Goal: Check status: Check status

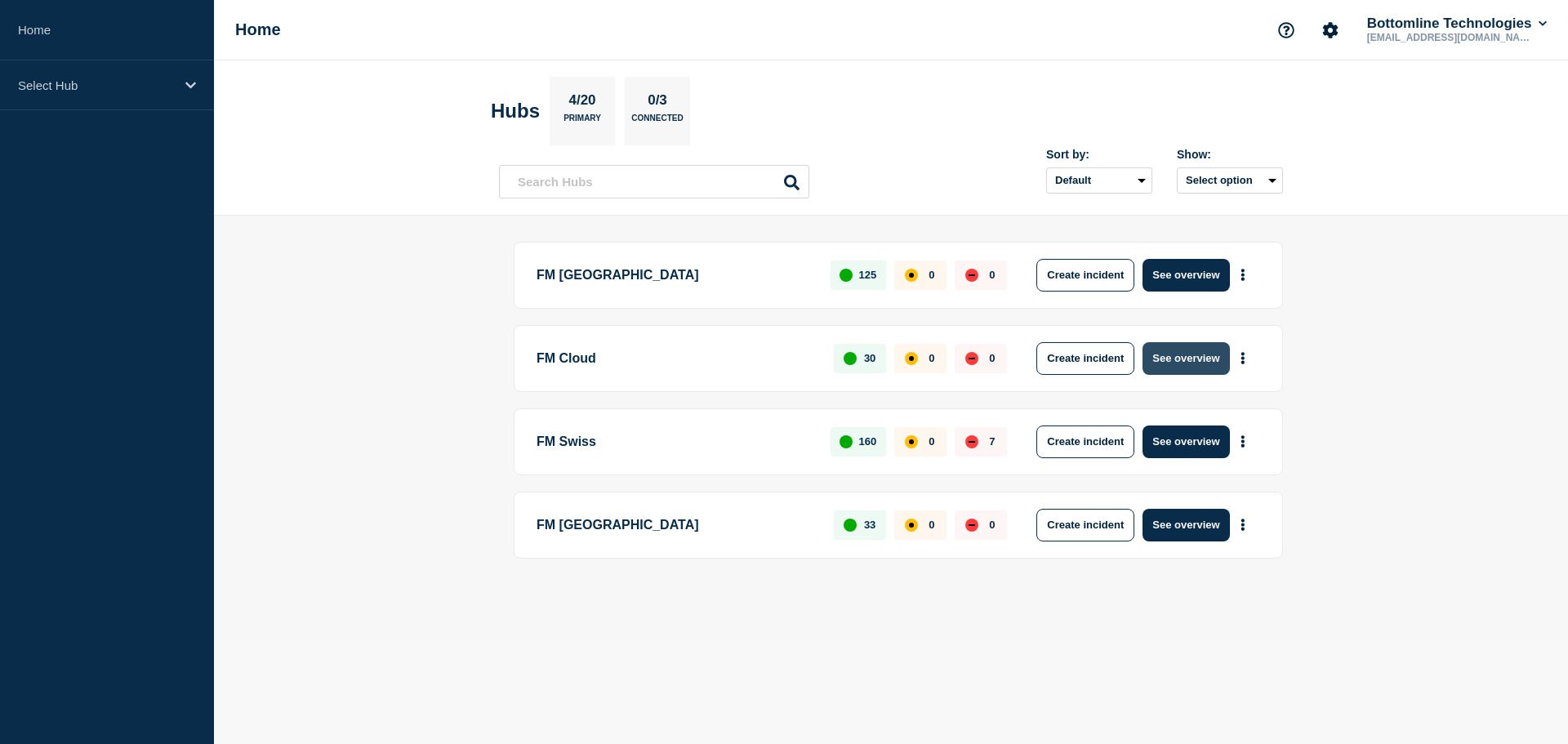
click at [1177, 359] on button "See overview" at bounding box center [1186, 358] width 87 height 32
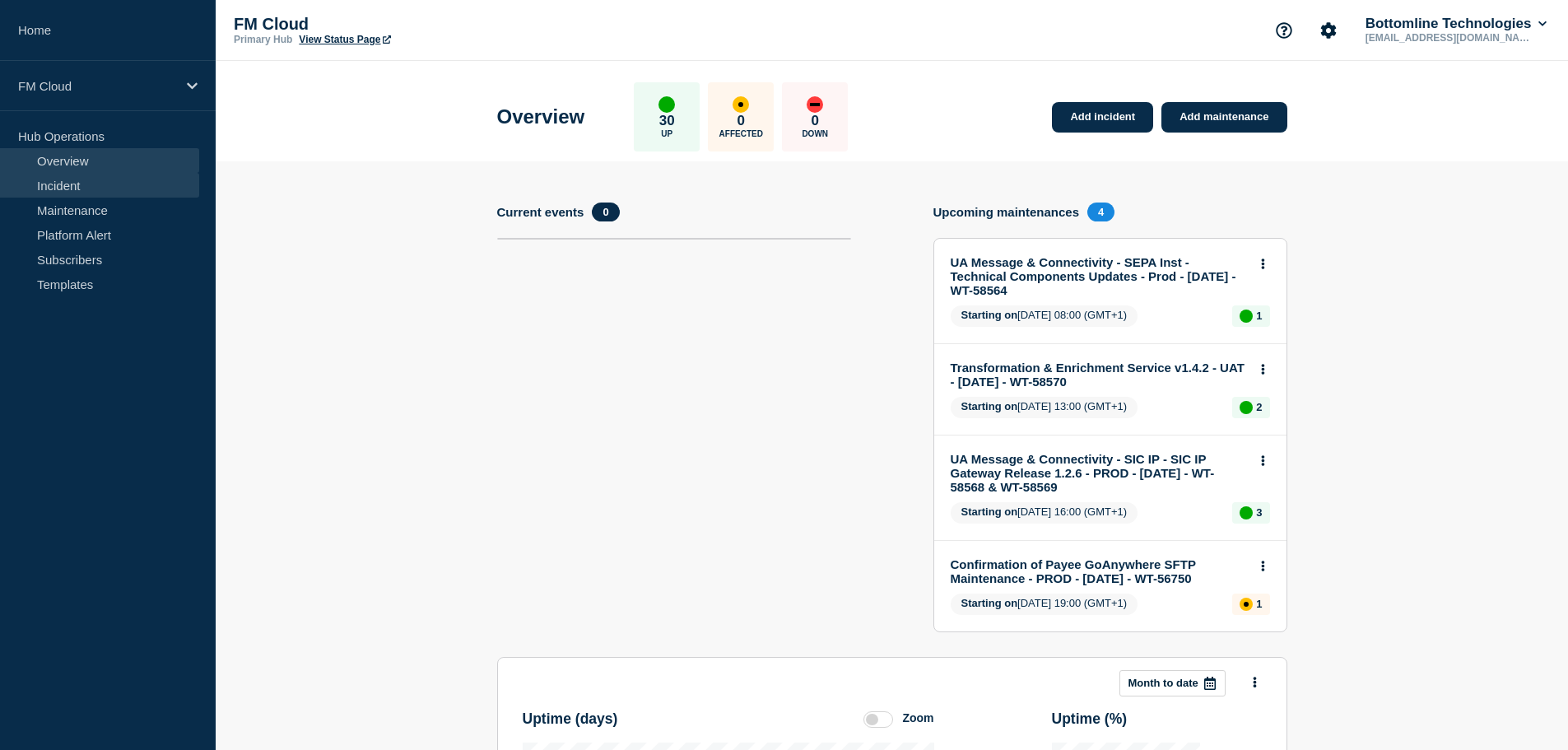
click at [75, 183] on link "Incident" at bounding box center [100, 185] width 199 height 25
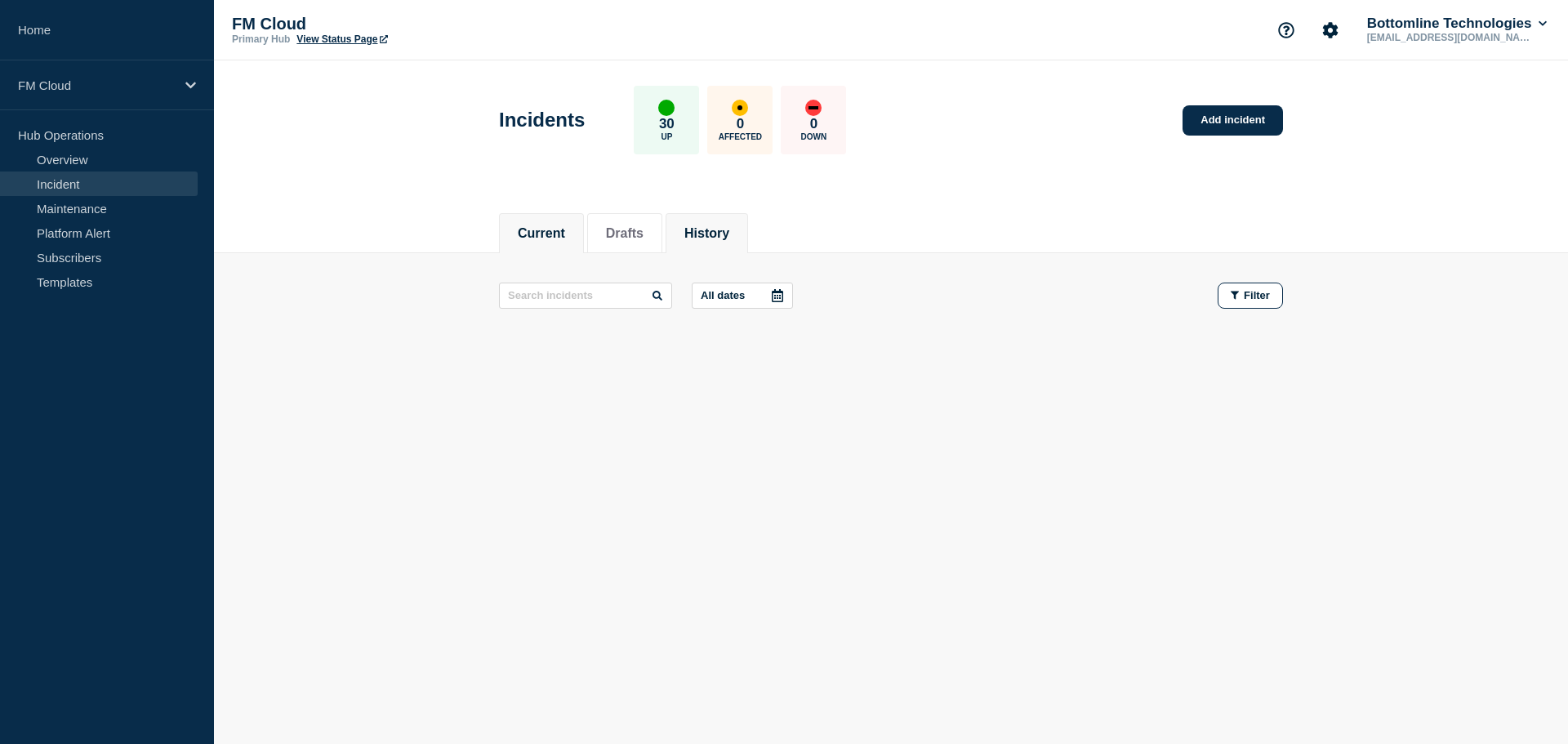
click at [748, 249] on li "History" at bounding box center [707, 234] width 82 height 40
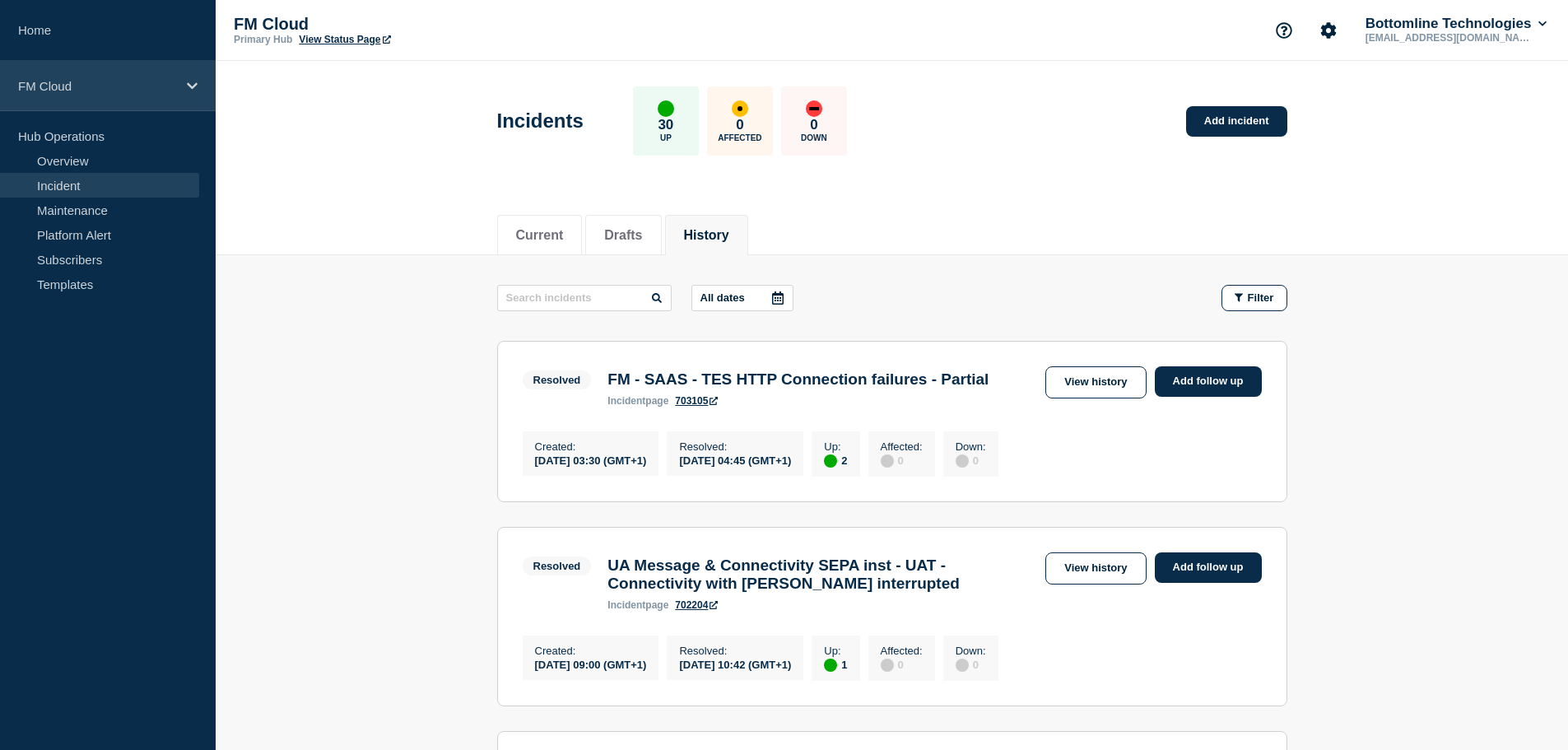
click at [190, 80] on icon at bounding box center [192, 86] width 11 height 12
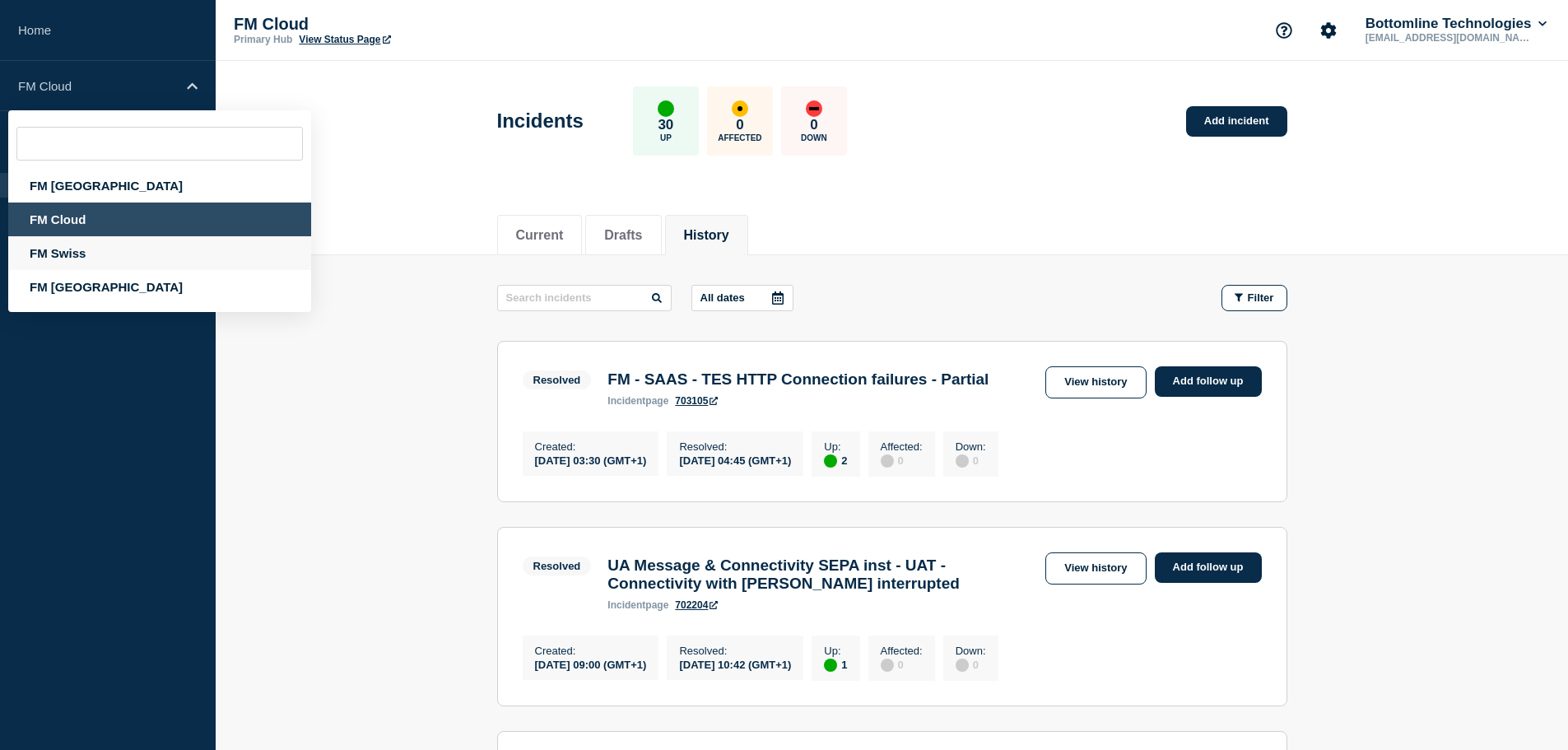
click at [69, 251] on div "FM Swiss" at bounding box center [159, 253] width 302 height 34
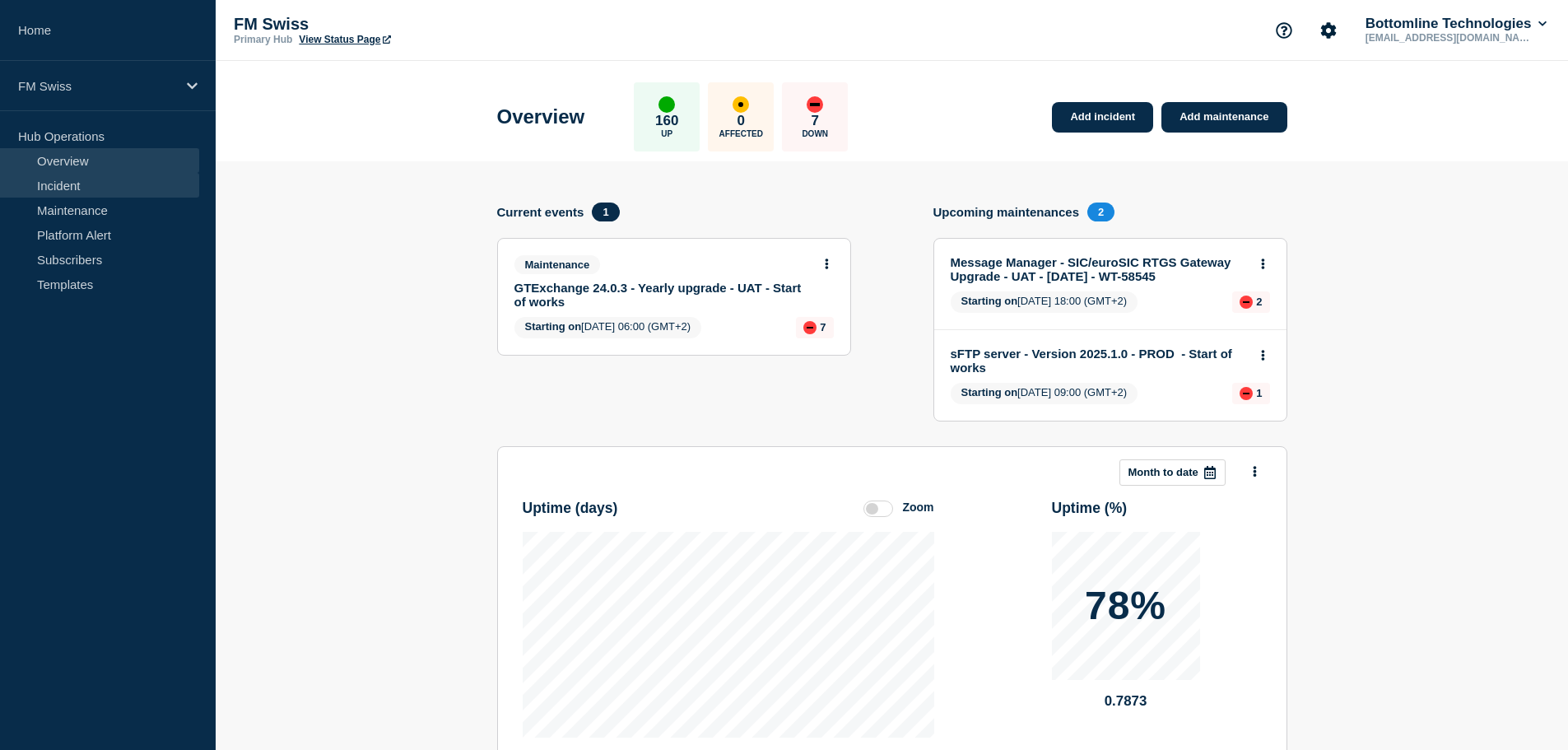
click at [72, 182] on link "Incident" at bounding box center [100, 185] width 199 height 25
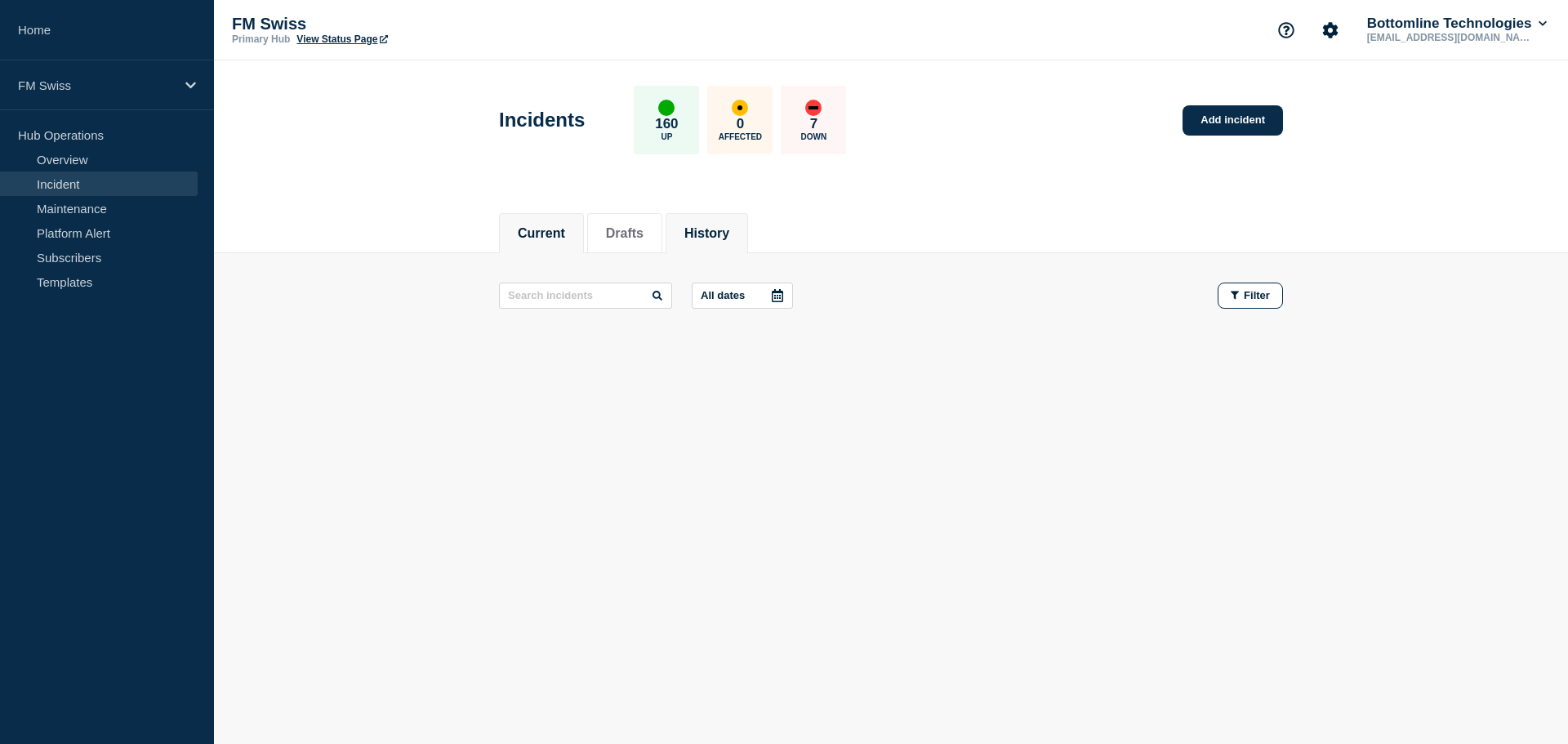
click at [710, 229] on button "History" at bounding box center [706, 233] width 45 height 15
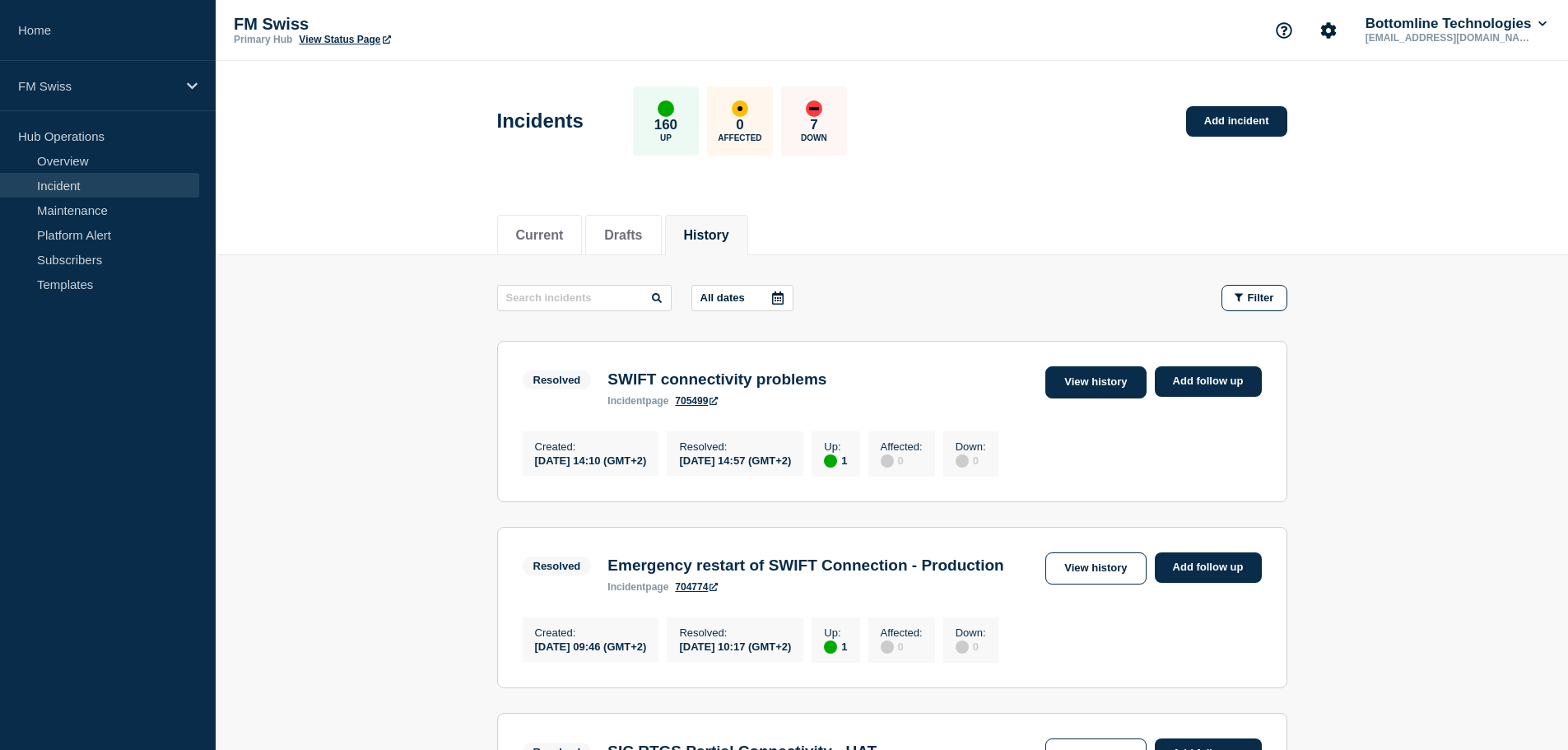
click at [1096, 384] on link "View history" at bounding box center [1095, 382] width 101 height 32
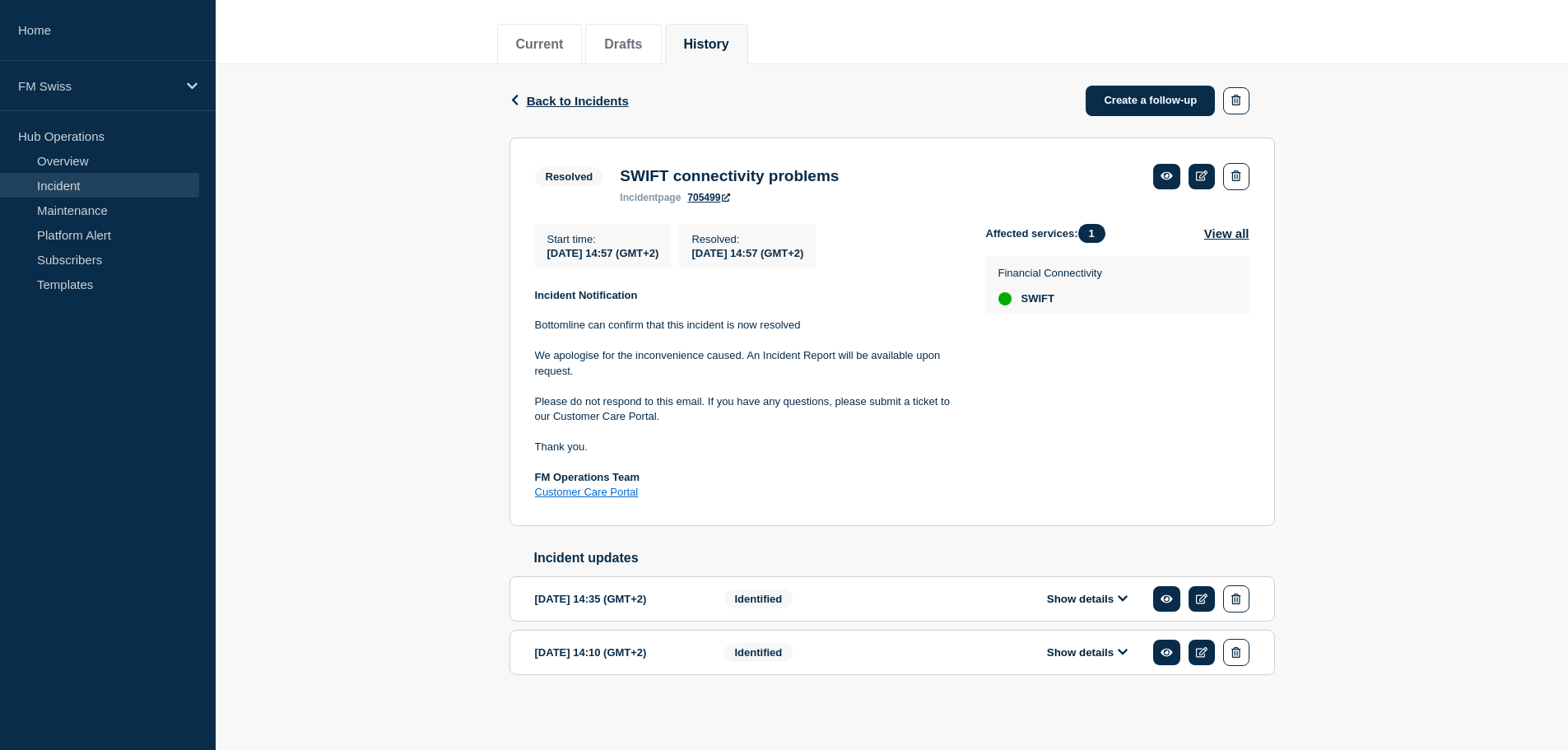
scroll to position [204, 0]
click at [1061, 599] on button "Show details" at bounding box center [1086, 597] width 91 height 14
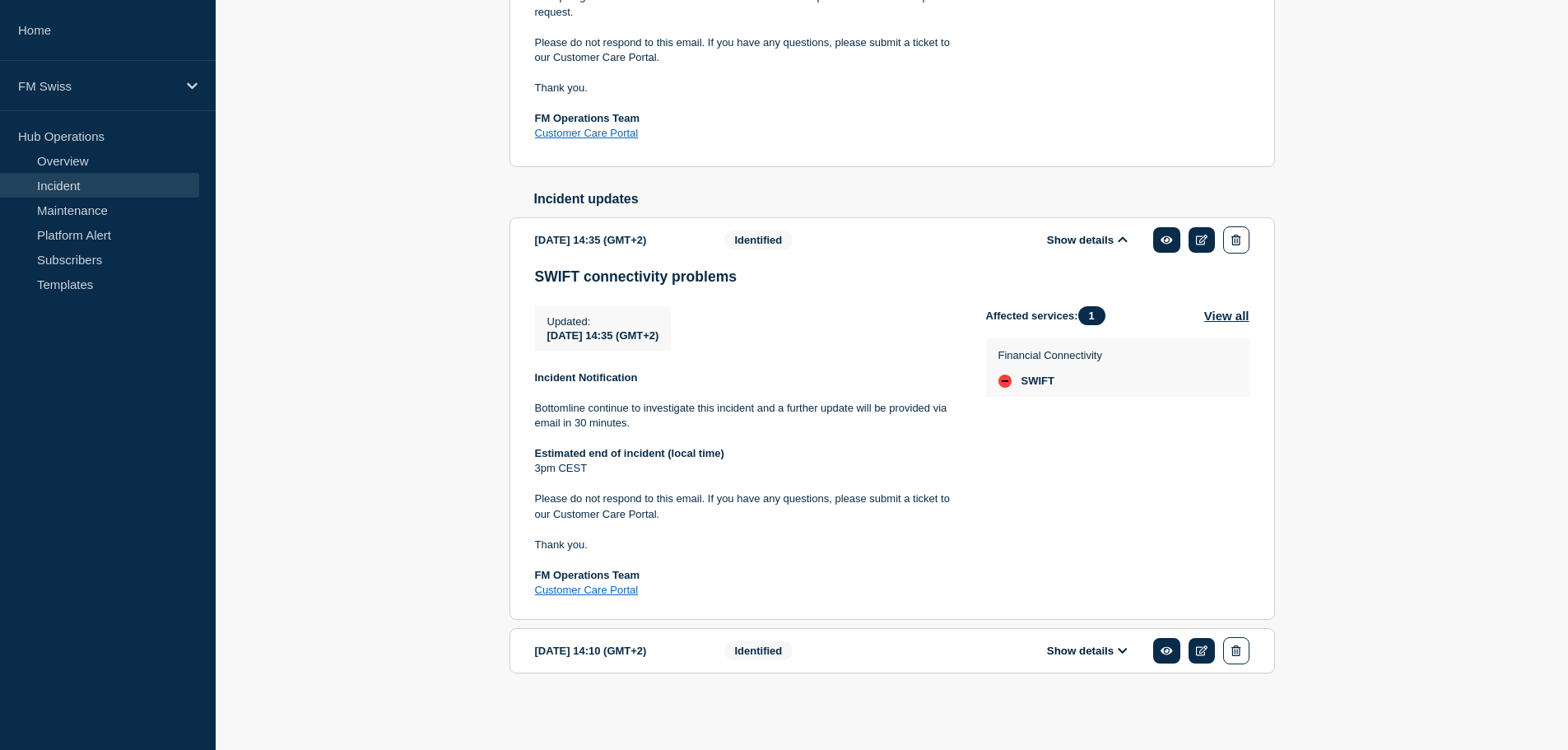
scroll to position [563, 0]
click at [1074, 647] on button "Show details" at bounding box center [1086, 651] width 91 height 14
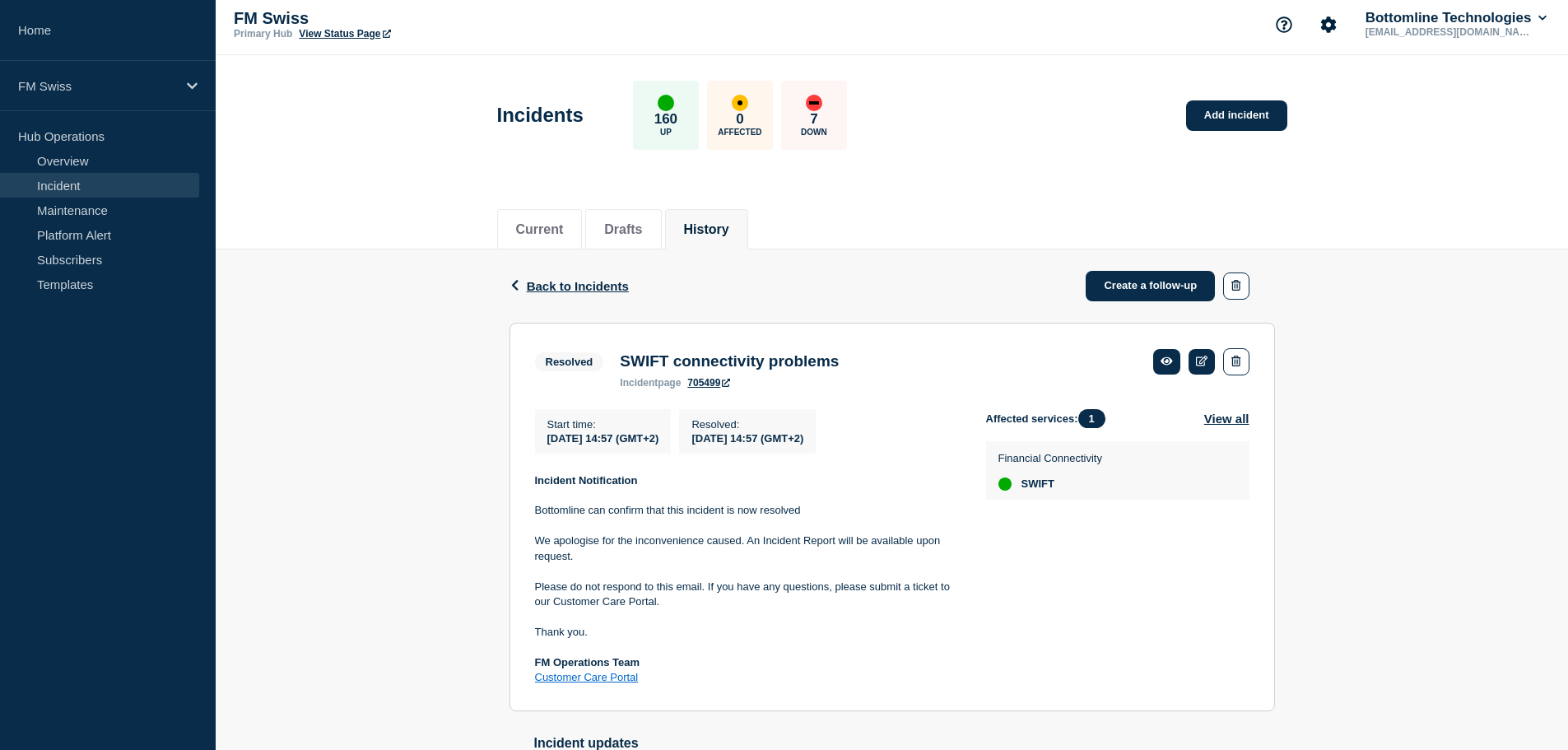
scroll to position [0, 0]
